Goal: Task Accomplishment & Management: Manage account settings

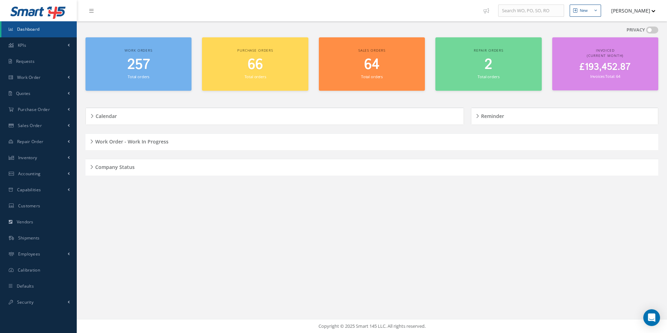
click at [227, 162] on div "Company Status" at bounding box center [371, 167] width 573 height 11
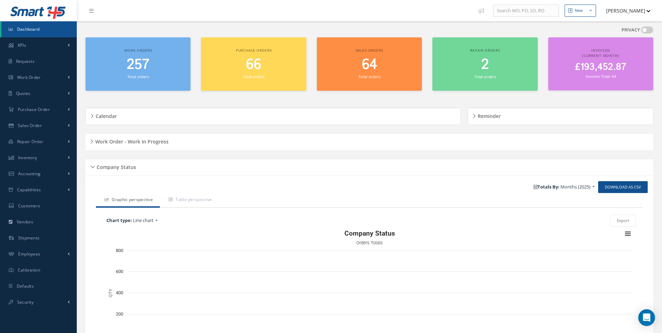
click at [205, 143] on div "Work Order - Work In Progress" at bounding box center [368, 141] width 567 height 11
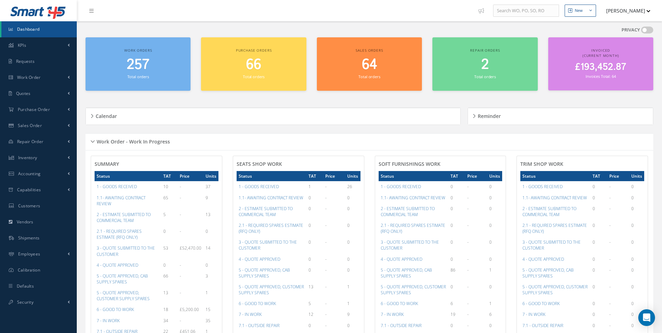
click at [204, 143] on div "Work Order - Work In Progress" at bounding box center [368, 141] width 567 height 11
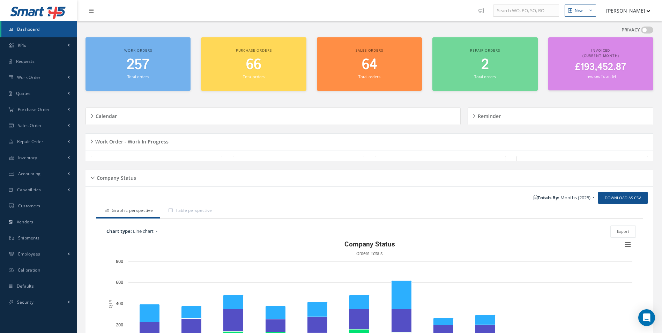
click at [240, 124] on div "Calendar" at bounding box center [273, 116] width 374 height 17
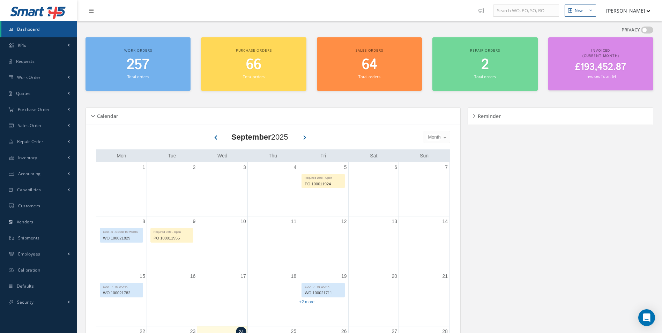
click at [474, 110] on div "Reminder" at bounding box center [560, 116] width 185 height 17
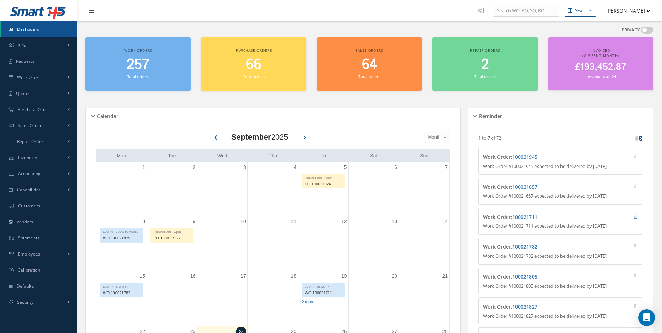
click at [387, 120] on div "Calendar" at bounding box center [273, 116] width 374 height 11
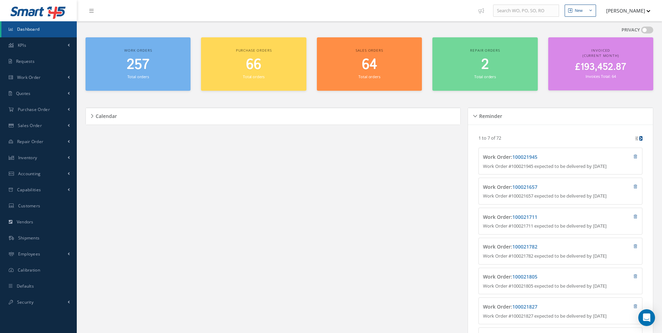
click at [387, 120] on div "Calendar" at bounding box center [273, 116] width 374 height 11
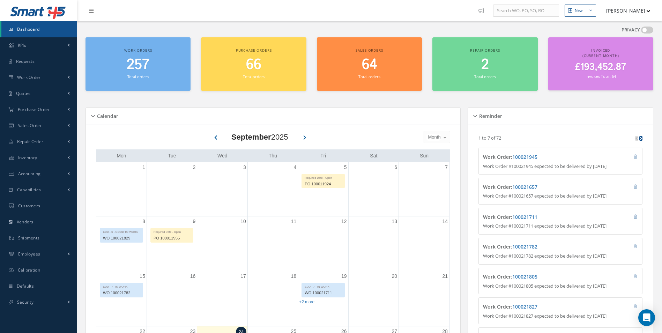
click at [386, 120] on div "Calendar" at bounding box center [273, 116] width 374 height 11
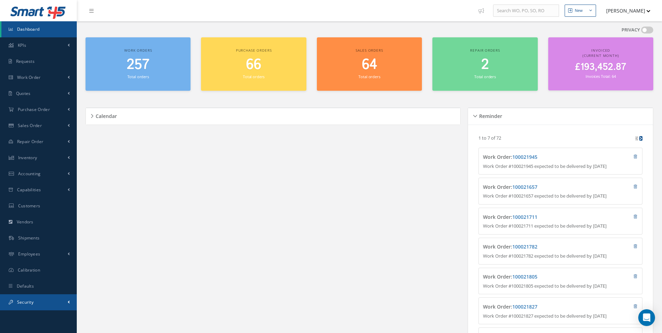
click at [44, 299] on link "Security" at bounding box center [38, 302] width 77 height 16
click at [45, 316] on link "Users" at bounding box center [38, 316] width 75 height 13
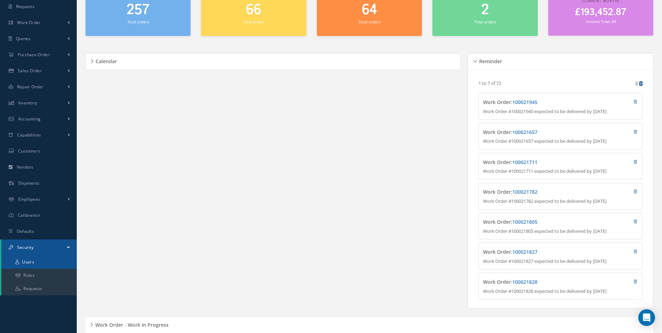
scroll to position [58, 0]
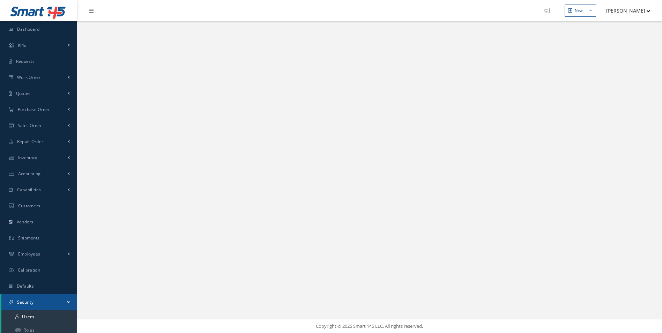
select select "25"
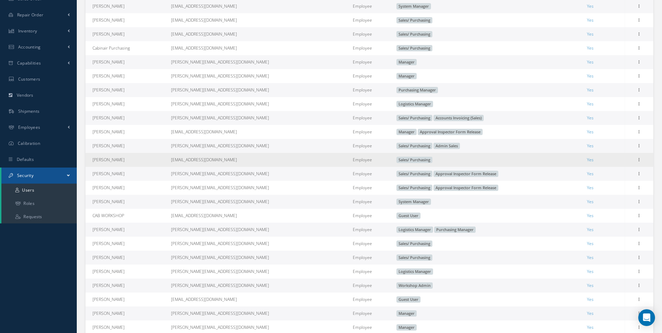
scroll to position [174, 0]
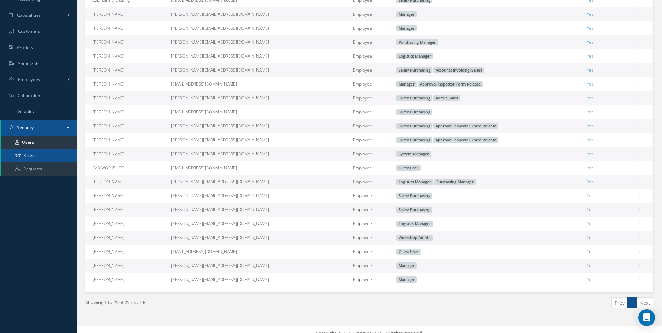
click at [43, 156] on link "Roles" at bounding box center [38, 155] width 75 height 13
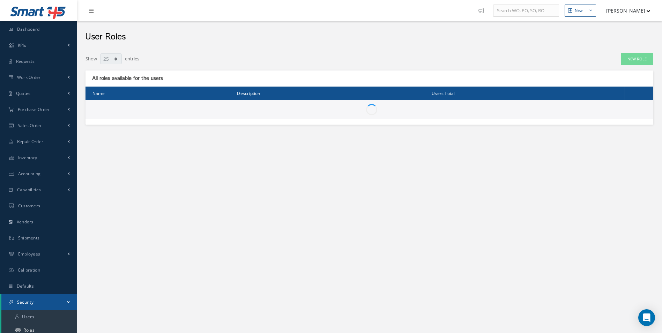
select select "25"
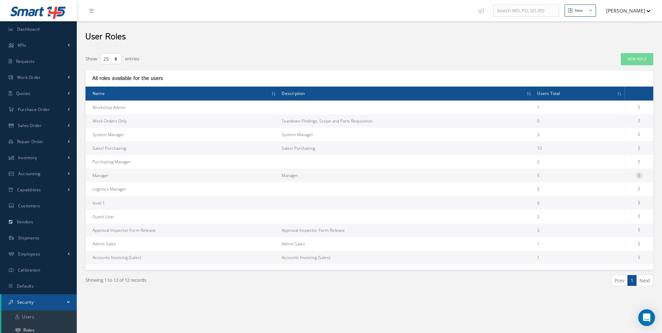
click at [638, 175] on icon at bounding box center [638, 175] width 7 height 6
click at [616, 187] on link "Permissions" at bounding box center [606, 188] width 55 height 9
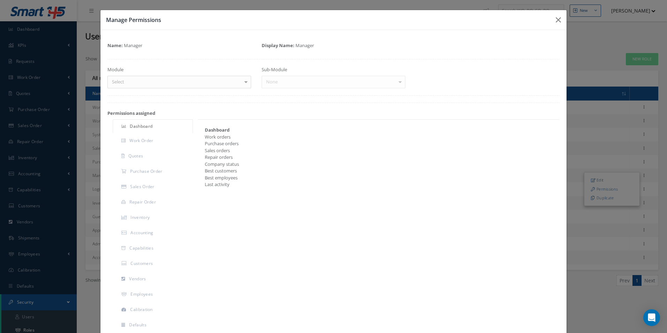
click at [210, 75] on div "Module Select Dashboard Requests Work Order Quotes Purchase Order Sales Order R…" at bounding box center [179, 77] width 154 height 22
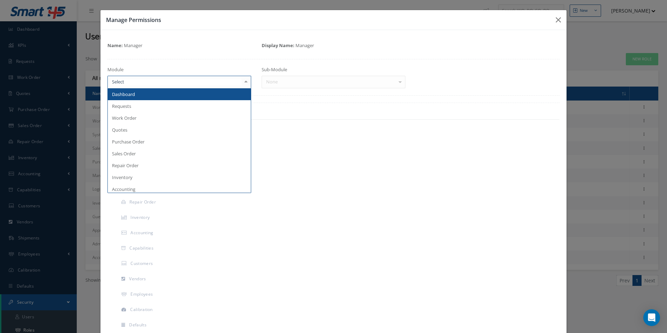
drag, startPoint x: 210, startPoint y: 78, endPoint x: 207, endPoint y: 86, distance: 7.7
click at [209, 79] on div at bounding box center [179, 82] width 144 height 13
click at [191, 95] on span "Dashboard" at bounding box center [179, 94] width 143 height 12
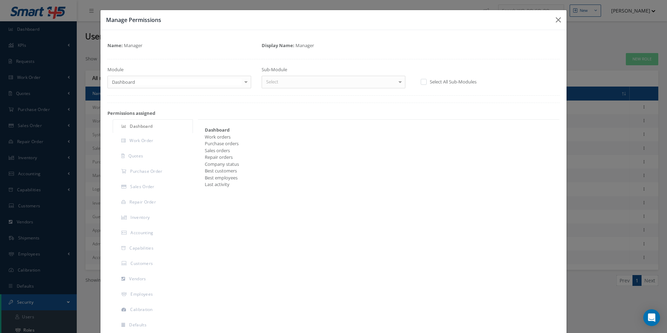
click at [285, 76] on div "Select" at bounding box center [334, 82] width 144 height 13
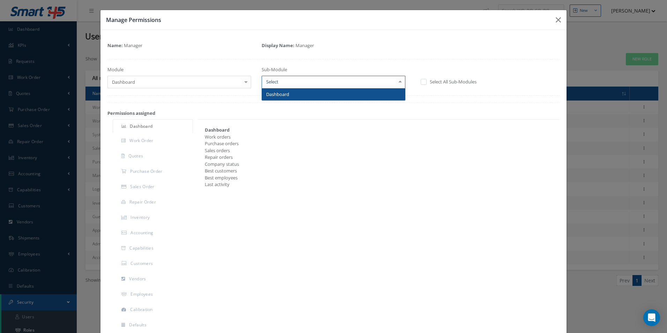
click at [284, 95] on span "Dashboard" at bounding box center [277, 94] width 23 height 6
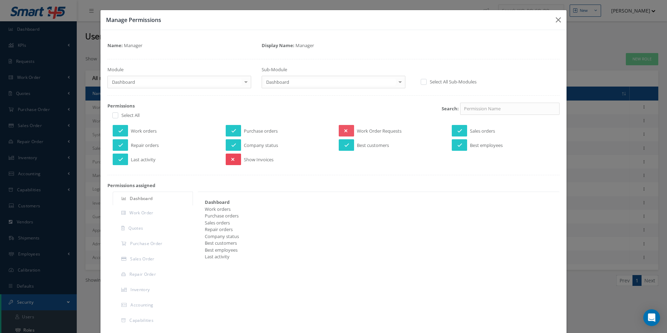
click at [231, 158] on icon at bounding box center [232, 159] width 3 height 5
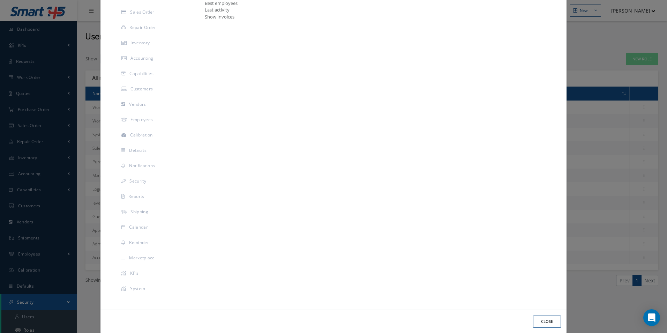
scroll to position [257, 0]
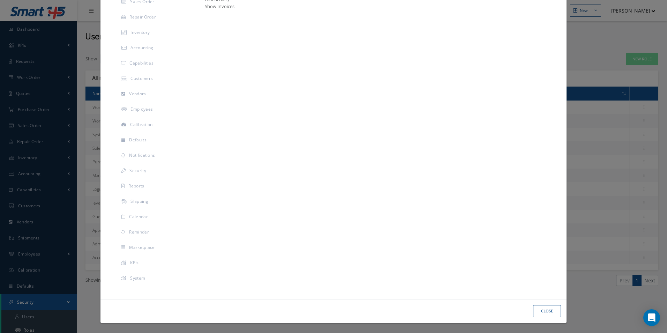
click at [548, 314] on button "Close" at bounding box center [547, 311] width 28 height 12
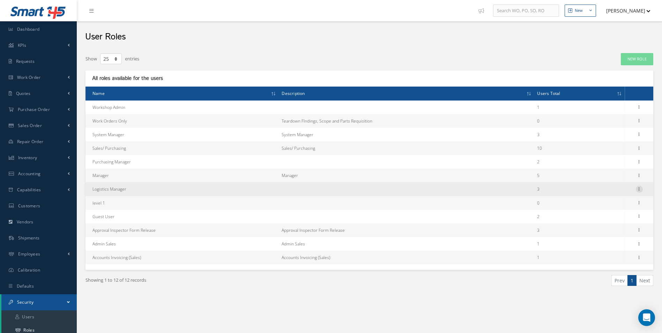
click at [639, 192] on div at bounding box center [638, 189] width 7 height 7
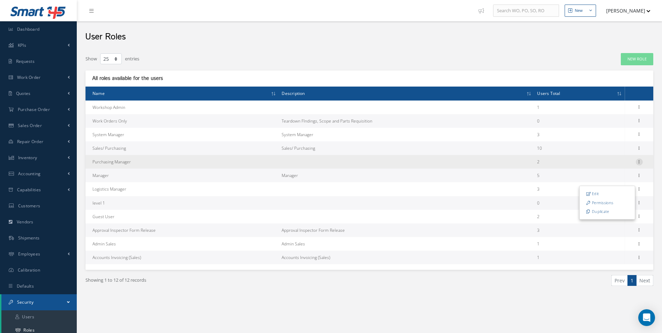
click at [642, 162] on icon at bounding box center [638, 161] width 7 height 6
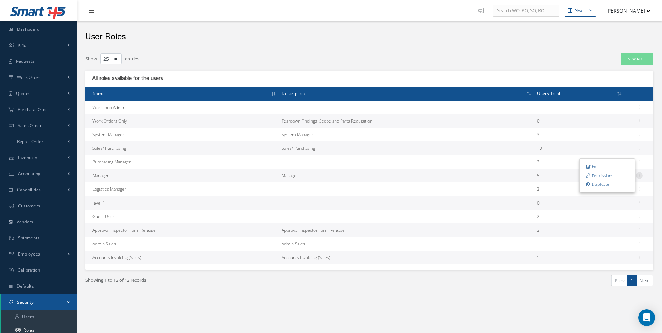
click at [635, 175] on icon at bounding box center [638, 175] width 7 height 6
click at [621, 187] on link "Permissions" at bounding box center [606, 188] width 55 height 9
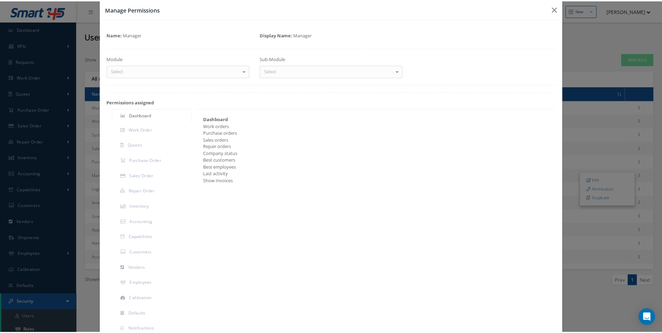
scroll to position [0, 0]
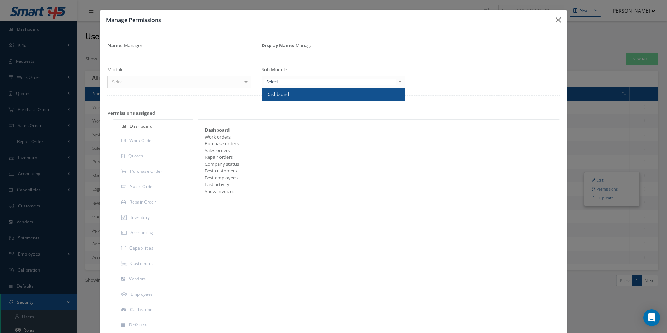
click at [302, 78] on div at bounding box center [334, 82] width 144 height 13
click at [271, 91] on span "Dashboard" at bounding box center [277, 94] width 23 height 6
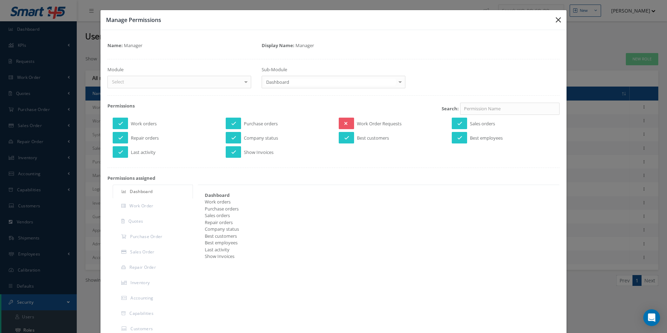
click at [552, 10] on button "button" at bounding box center [558, 20] width 16 height 20
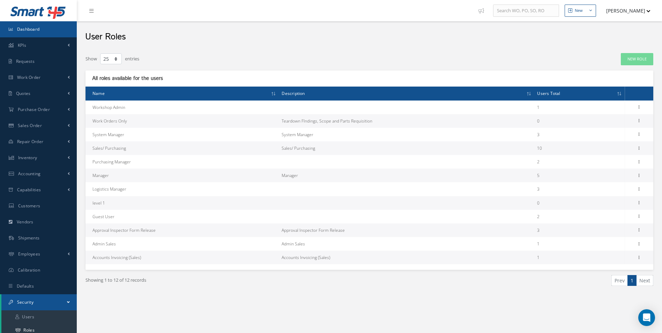
click at [38, 35] on link "Dashboard" at bounding box center [38, 29] width 77 height 16
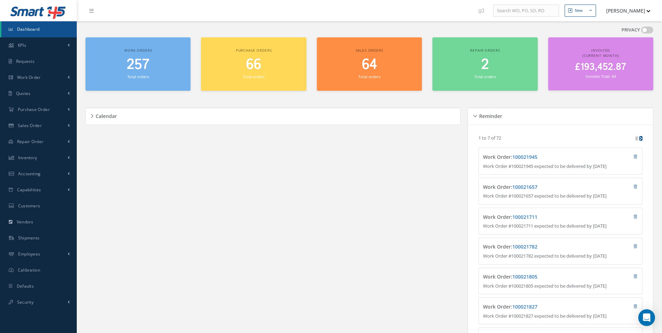
click at [246, 122] on div "Calendar" at bounding box center [273, 116] width 374 height 17
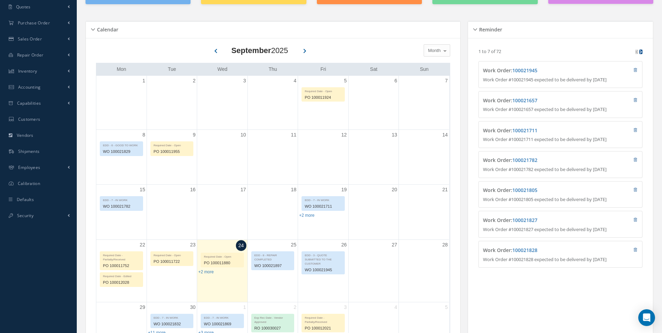
scroll to position [81, 0]
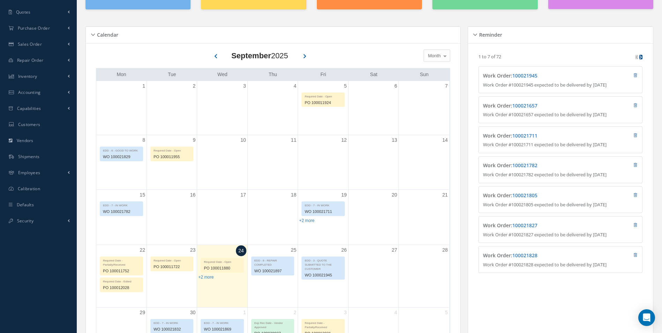
click at [302, 61] on div "September 2025" at bounding box center [260, 56] width 102 height 12
click at [306, 56] on icon at bounding box center [304, 55] width 3 height 6
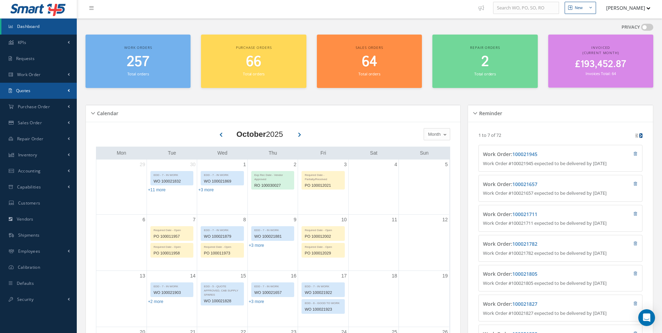
scroll to position [0, 0]
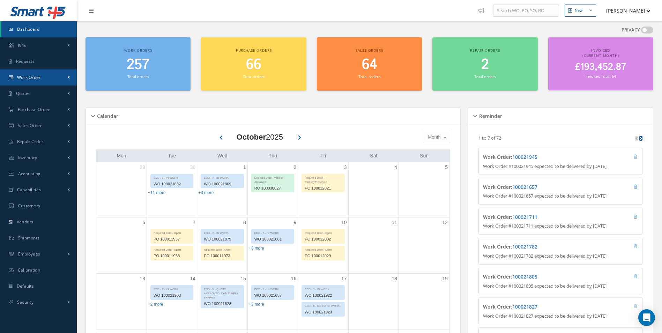
click at [50, 80] on link "Work Order" at bounding box center [38, 77] width 77 height 16
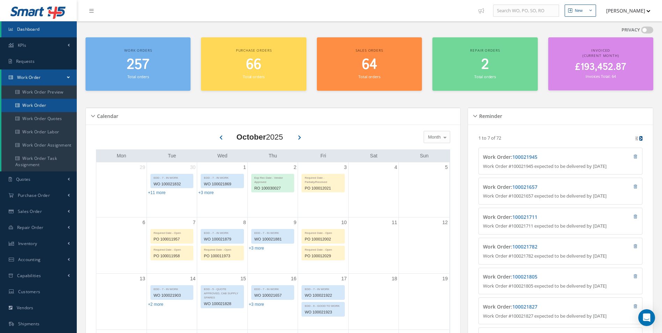
click at [56, 100] on link "Work Order" at bounding box center [38, 105] width 75 height 13
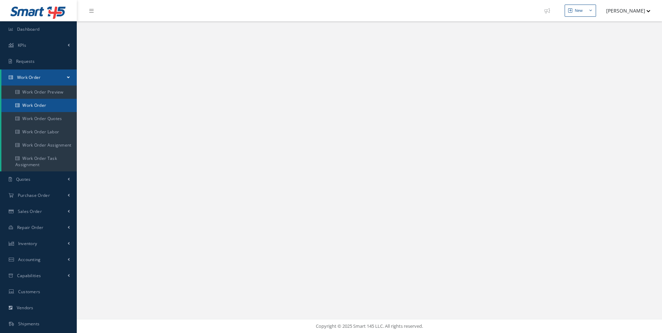
select select "25"
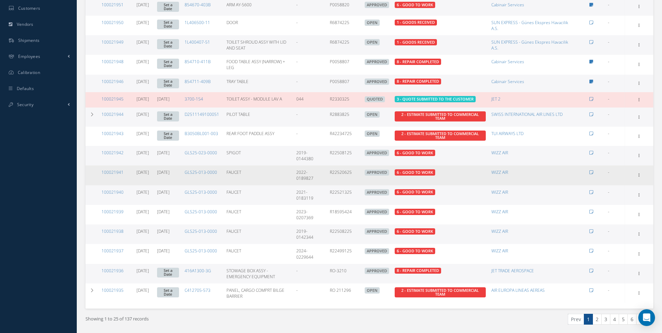
scroll to position [302, 0]
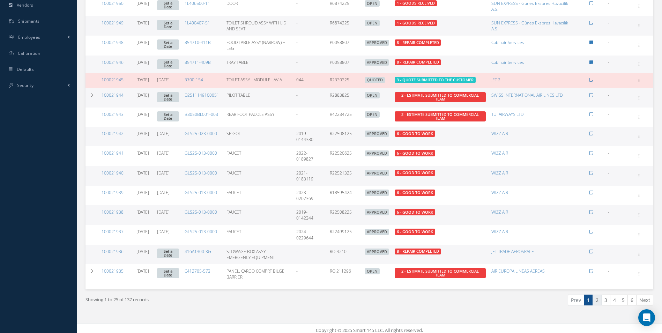
click at [595, 295] on link "2" at bounding box center [596, 299] width 9 height 11
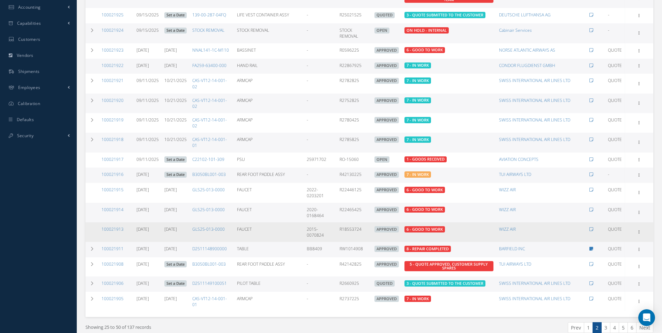
scroll to position [261, 0]
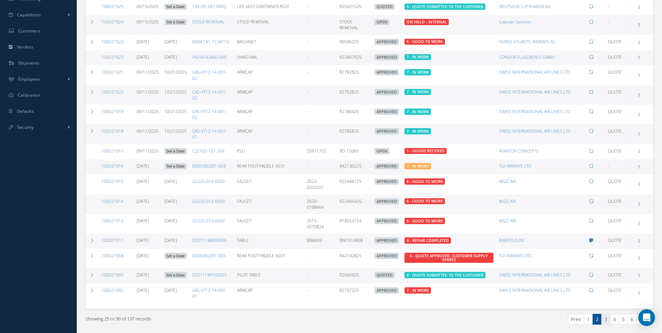
click at [604, 326] on div "Showing 25 to 50 of 137 records Prev 1 2 3 4 5 6 Next" at bounding box center [369, 325] width 578 height 34
drag, startPoint x: 604, startPoint y: 326, endPoint x: 609, endPoint y: 329, distance: 5.6
click at [609, 324] on link "3" at bounding box center [605, 319] width 9 height 11
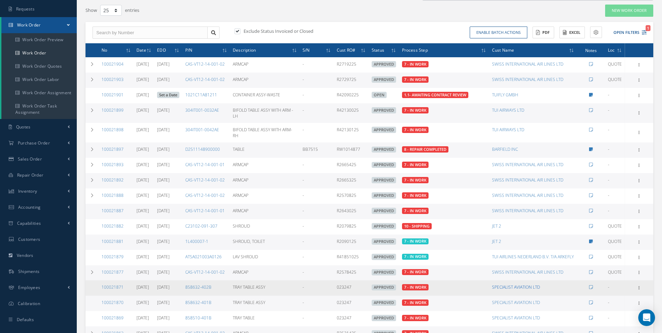
scroll to position [52, 0]
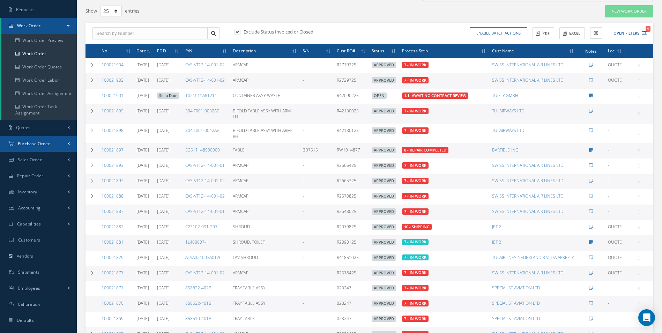
click at [33, 150] on link "Purchase Order" at bounding box center [38, 144] width 77 height 16
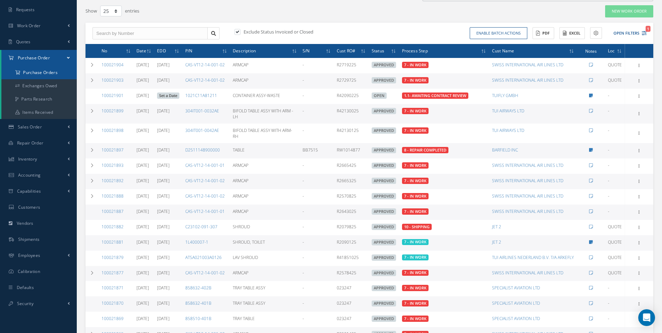
click at [56, 75] on a=1&status_id=2&status_id=3&status_id=5&collapsedFilters"] "Purchase Orders" at bounding box center [38, 72] width 75 height 13
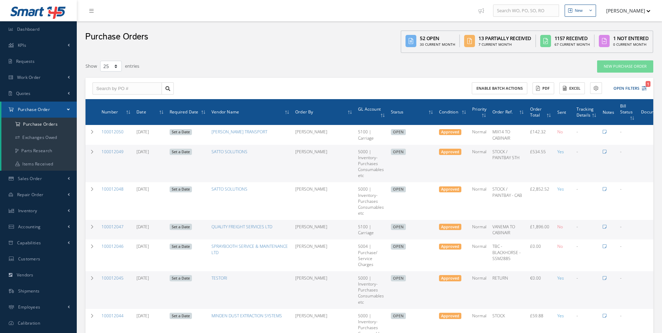
select select "25"
click at [642, 19] on ul "New New Work Order New Purchase Order New Customer Quote New Sales Order New Re…" at bounding box center [571, 10] width 192 height 21
click at [635, 15] on button "[PERSON_NAME]" at bounding box center [624, 11] width 51 height 14
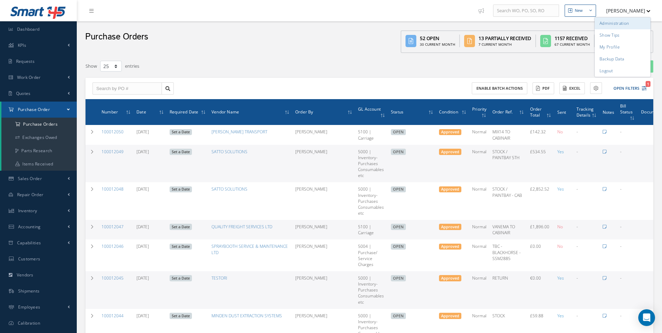
click at [626, 21] on link "Administration" at bounding box center [622, 23] width 56 height 12
